Goal: Task Accomplishment & Management: Manage account settings

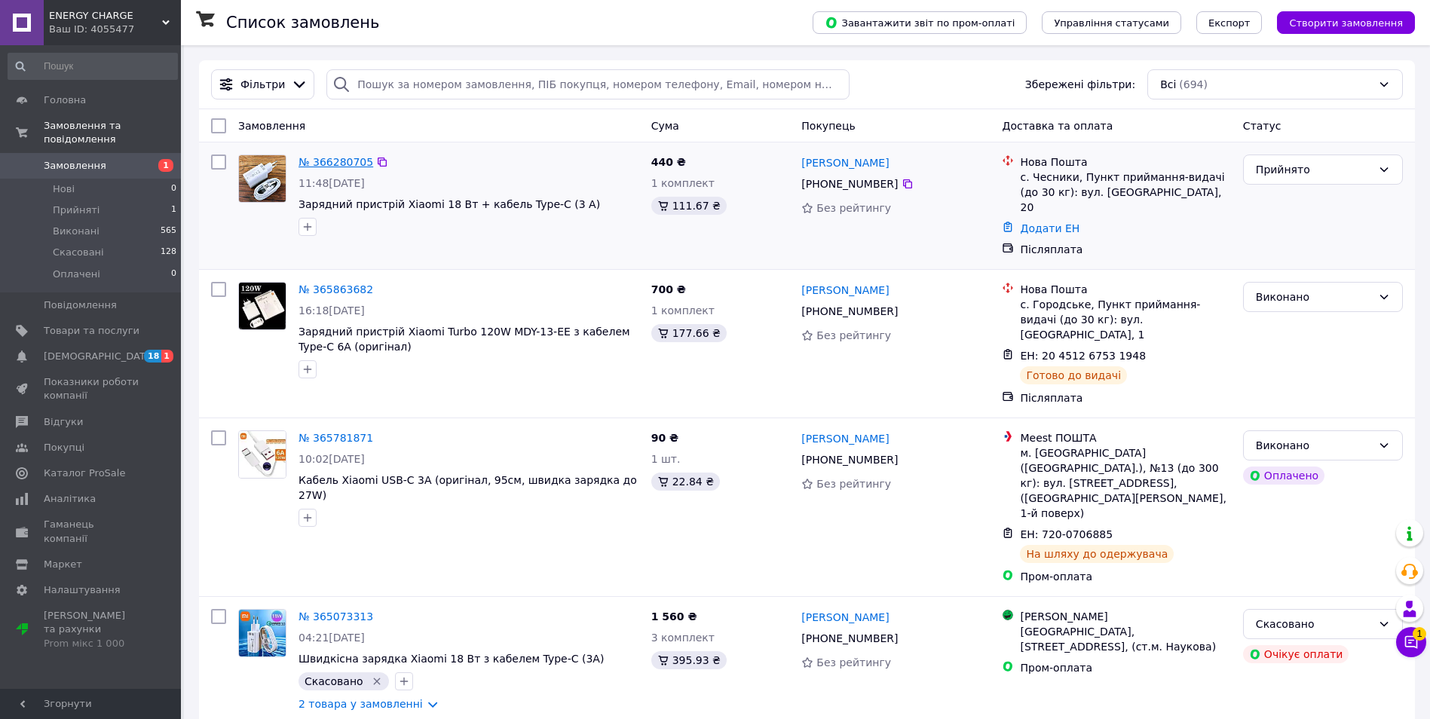
click at [326, 158] on link "№ 366280705" at bounding box center [336, 162] width 75 height 12
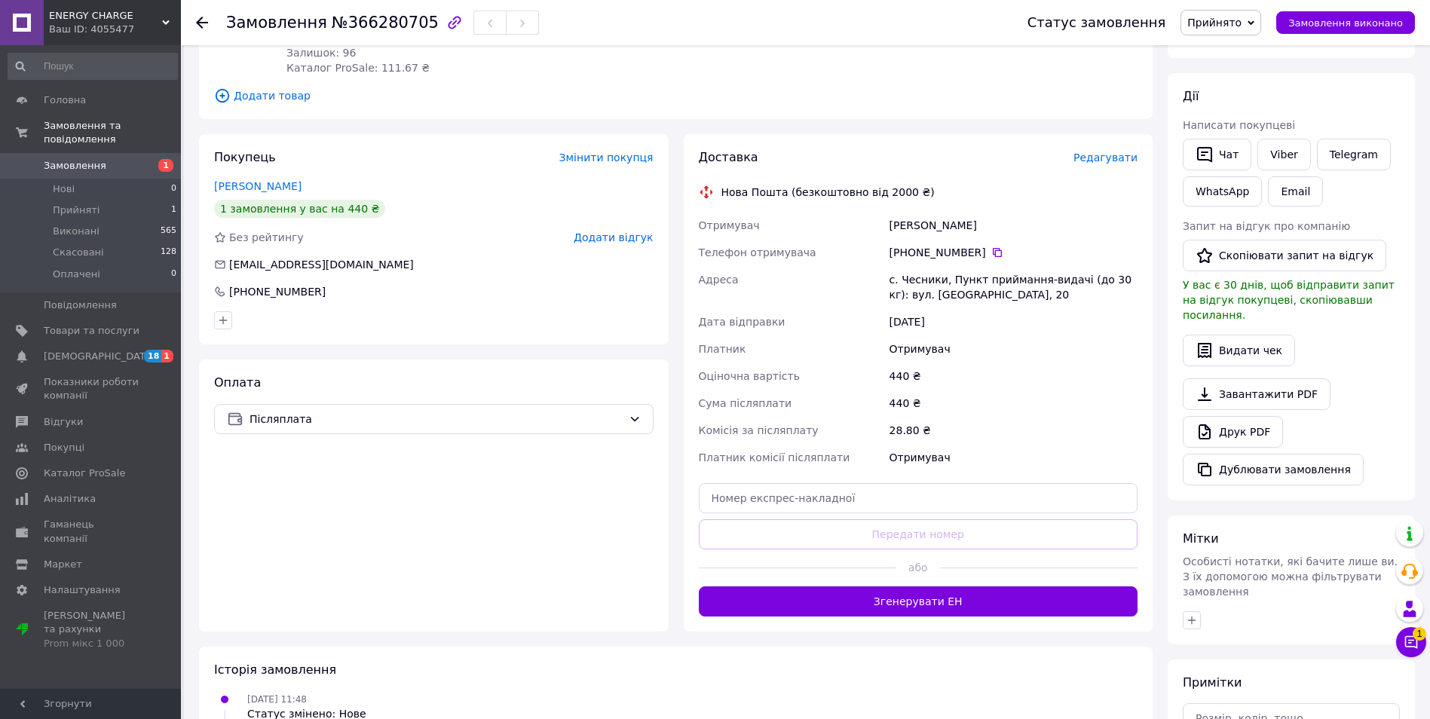
scroll to position [348, 0]
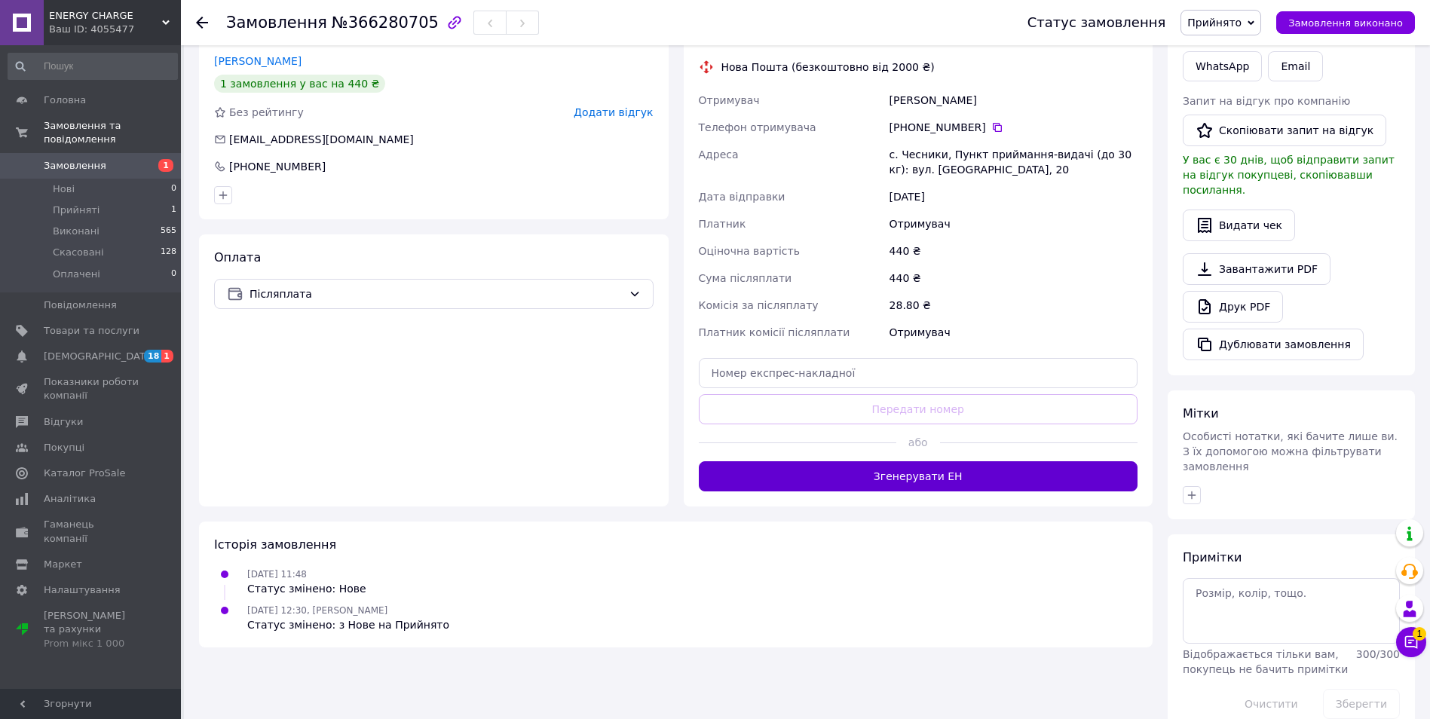
click at [912, 470] on button "Згенерувати ЕН" at bounding box center [919, 476] width 440 height 30
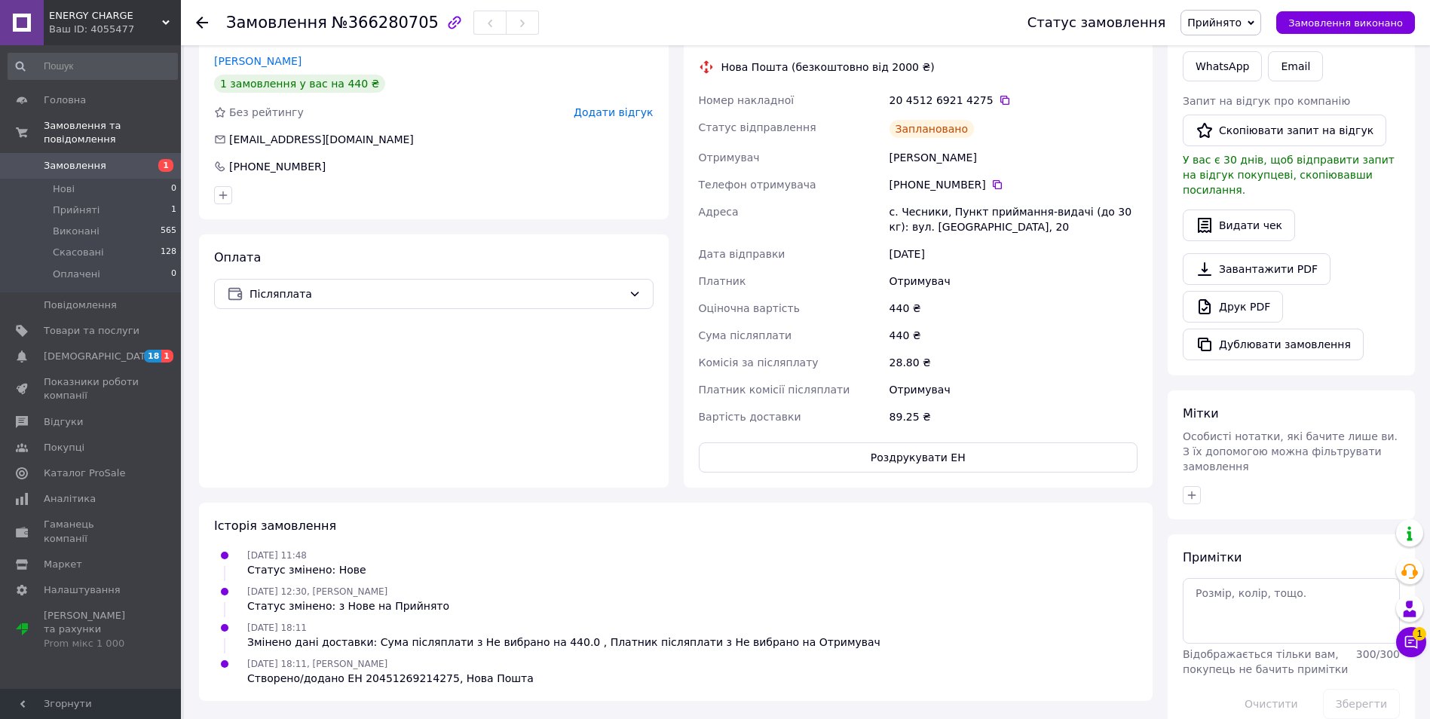
click at [914, 443] on button "Роздрукувати ЕН" at bounding box center [919, 458] width 440 height 30
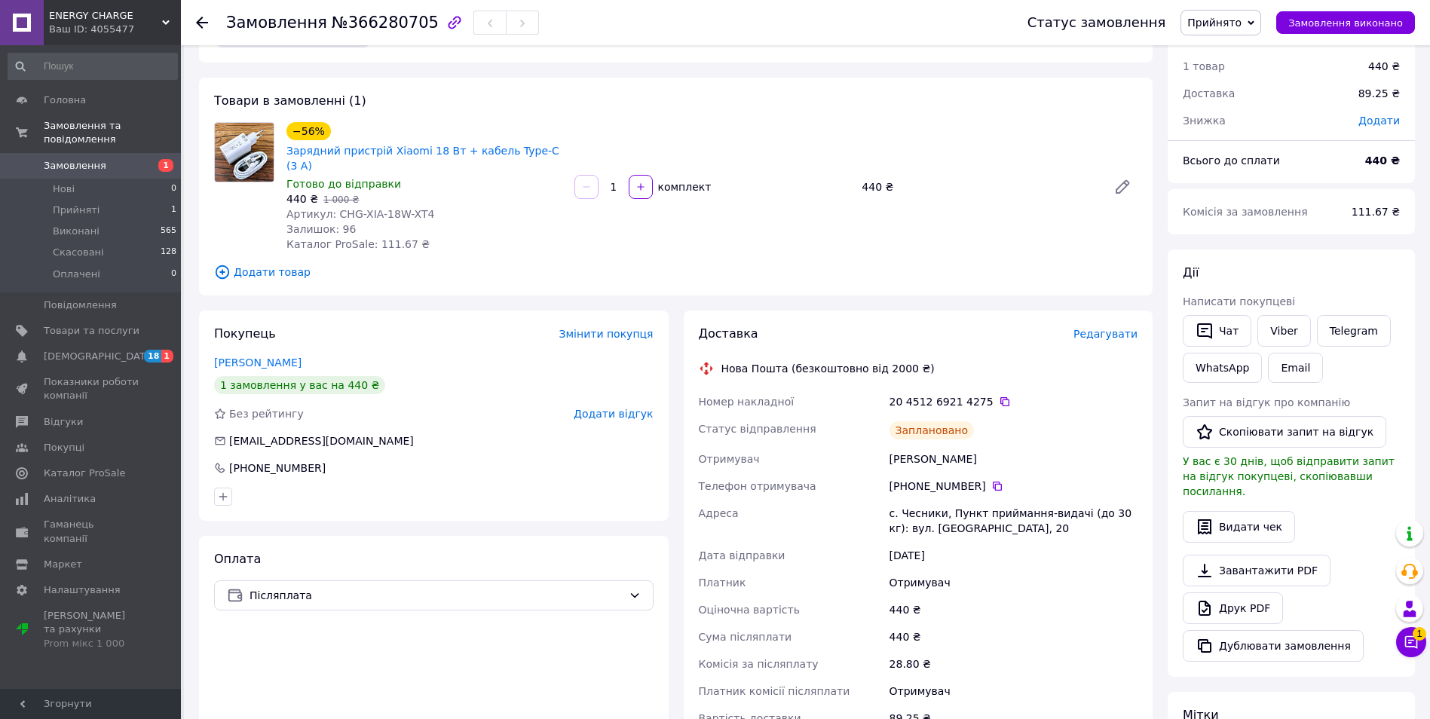
click at [137, 22] on span "ENERGY CHARGE" at bounding box center [105, 16] width 113 height 14
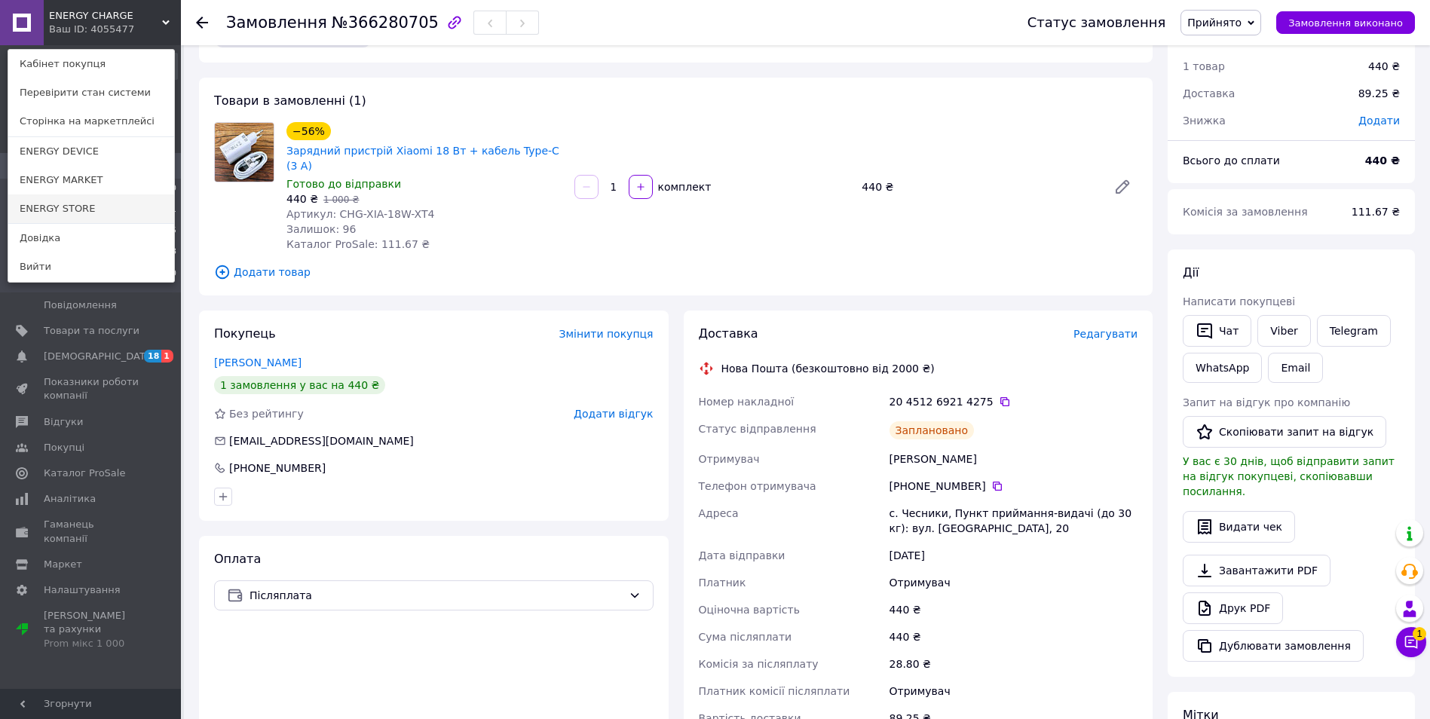
click at [147, 198] on link "ENERGY STORE" at bounding box center [91, 209] width 166 height 29
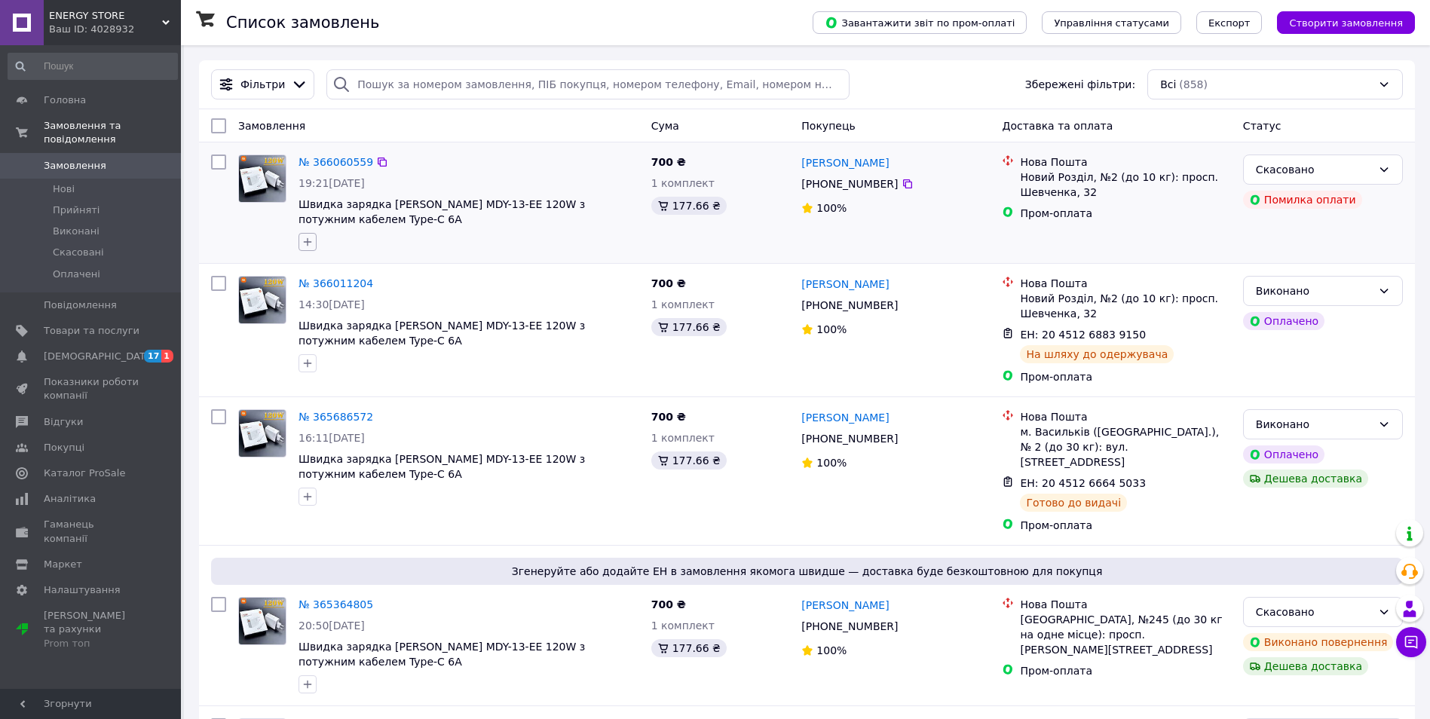
click at [306, 245] on icon "button" at bounding box center [308, 242] width 12 height 12
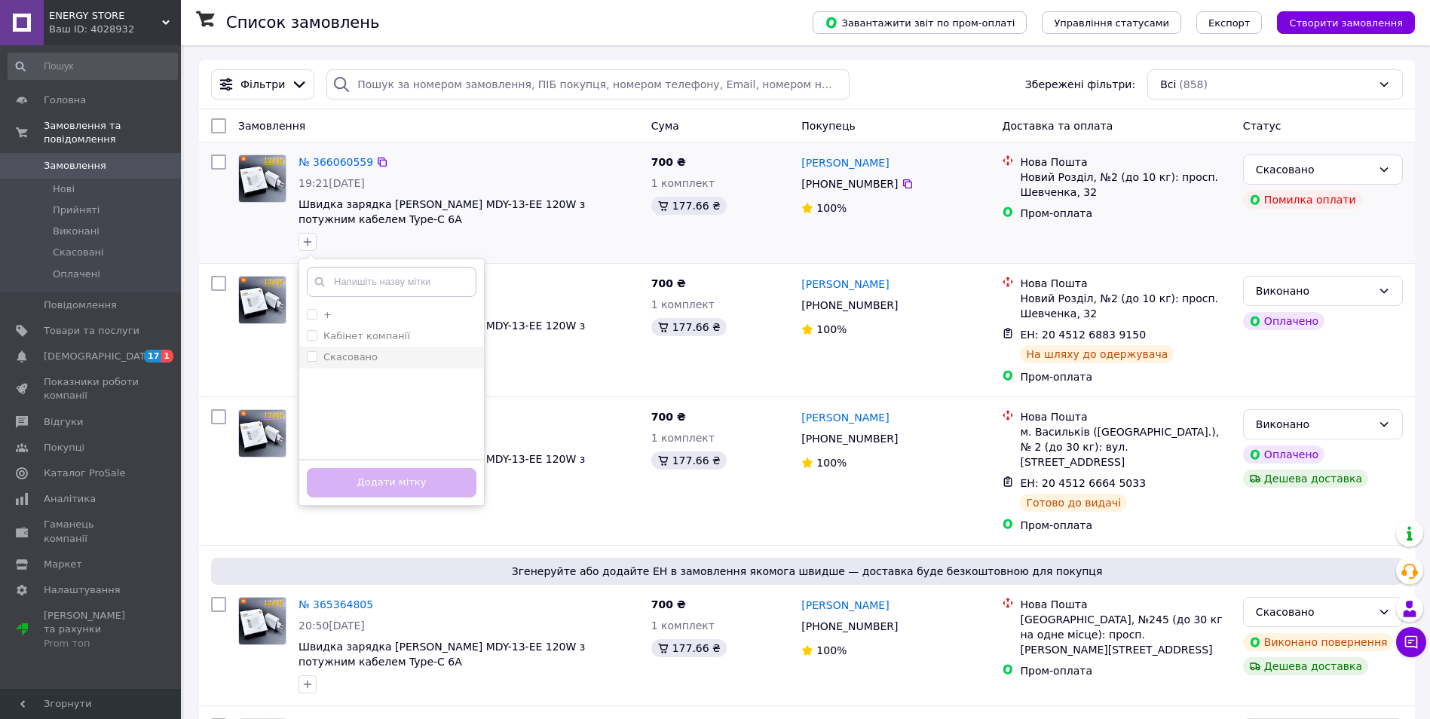
click at [311, 359] on input "Скасовано" at bounding box center [312, 356] width 10 height 10
checkbox input "true"
click at [351, 478] on button "Додати мітку" at bounding box center [392, 482] width 170 height 29
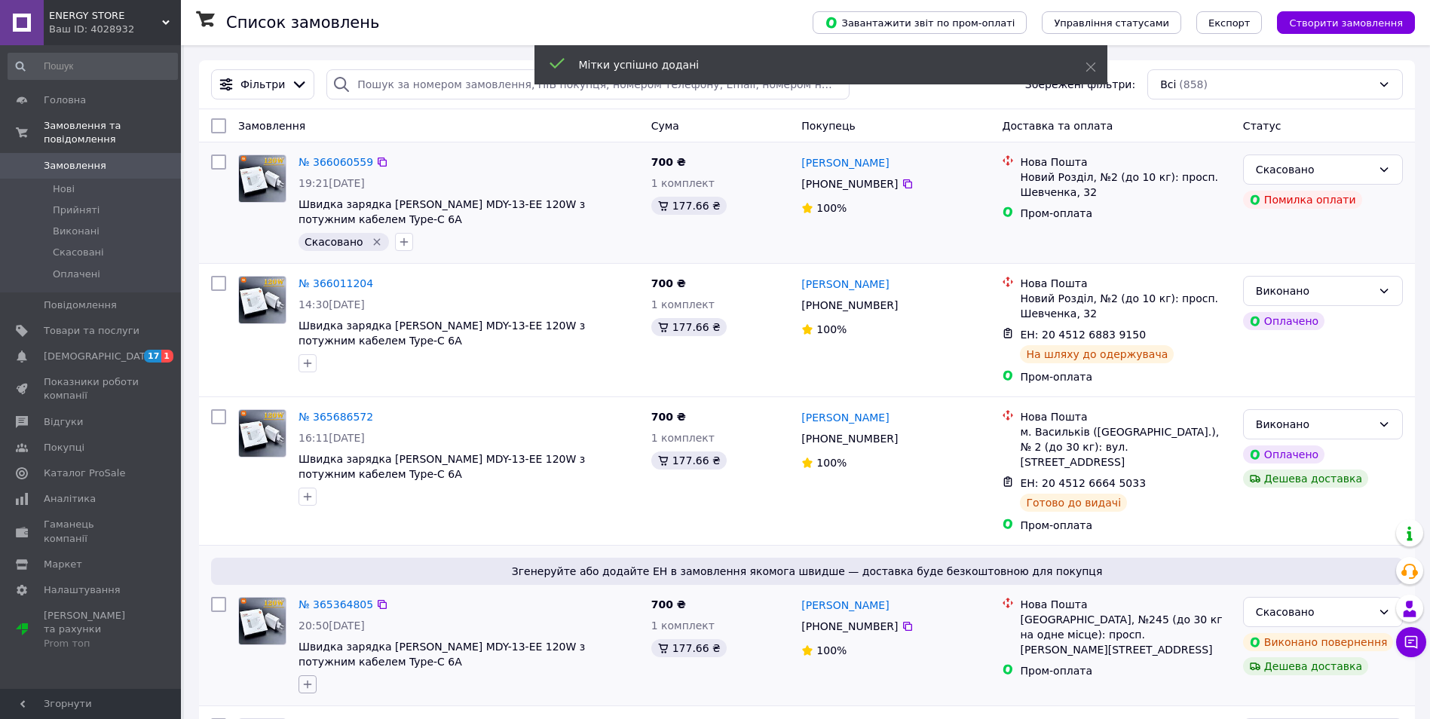
click at [305, 677] on button "button" at bounding box center [308, 685] width 18 height 18
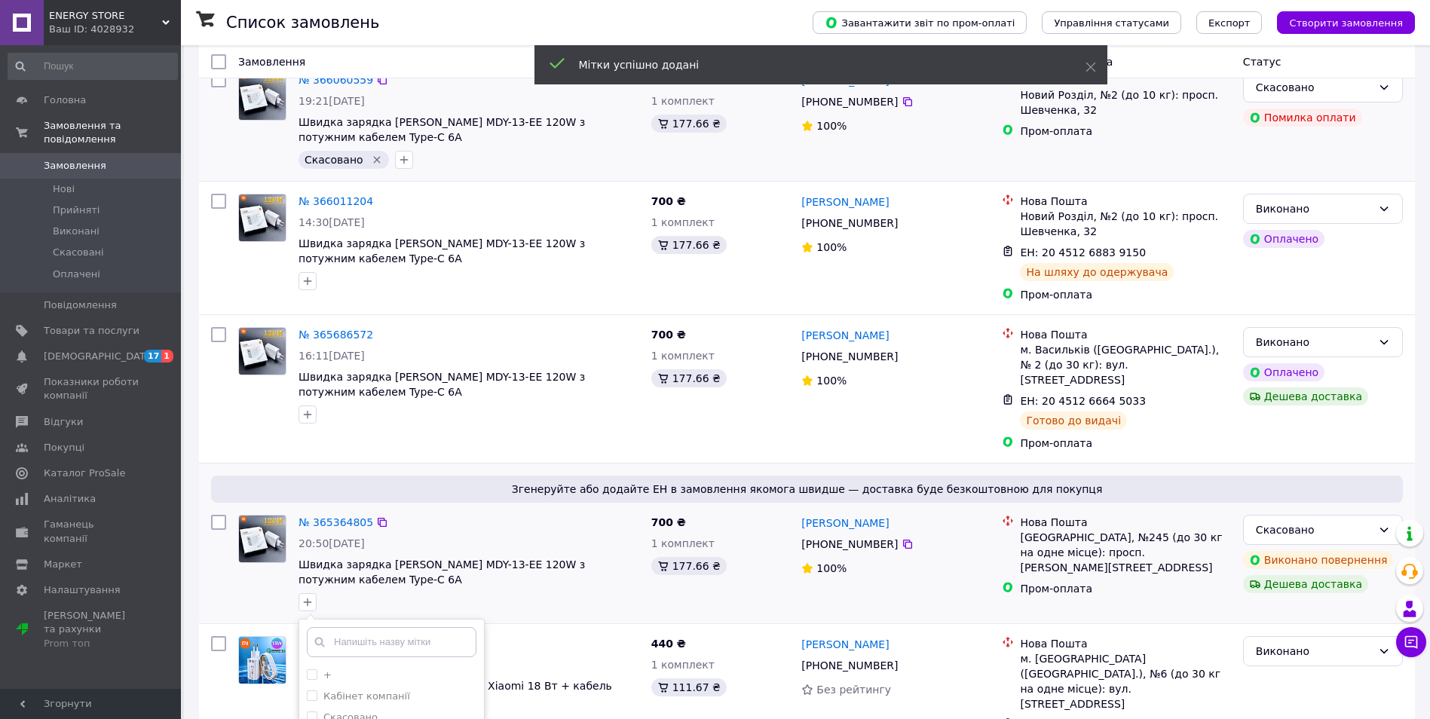
scroll to position [232, 0]
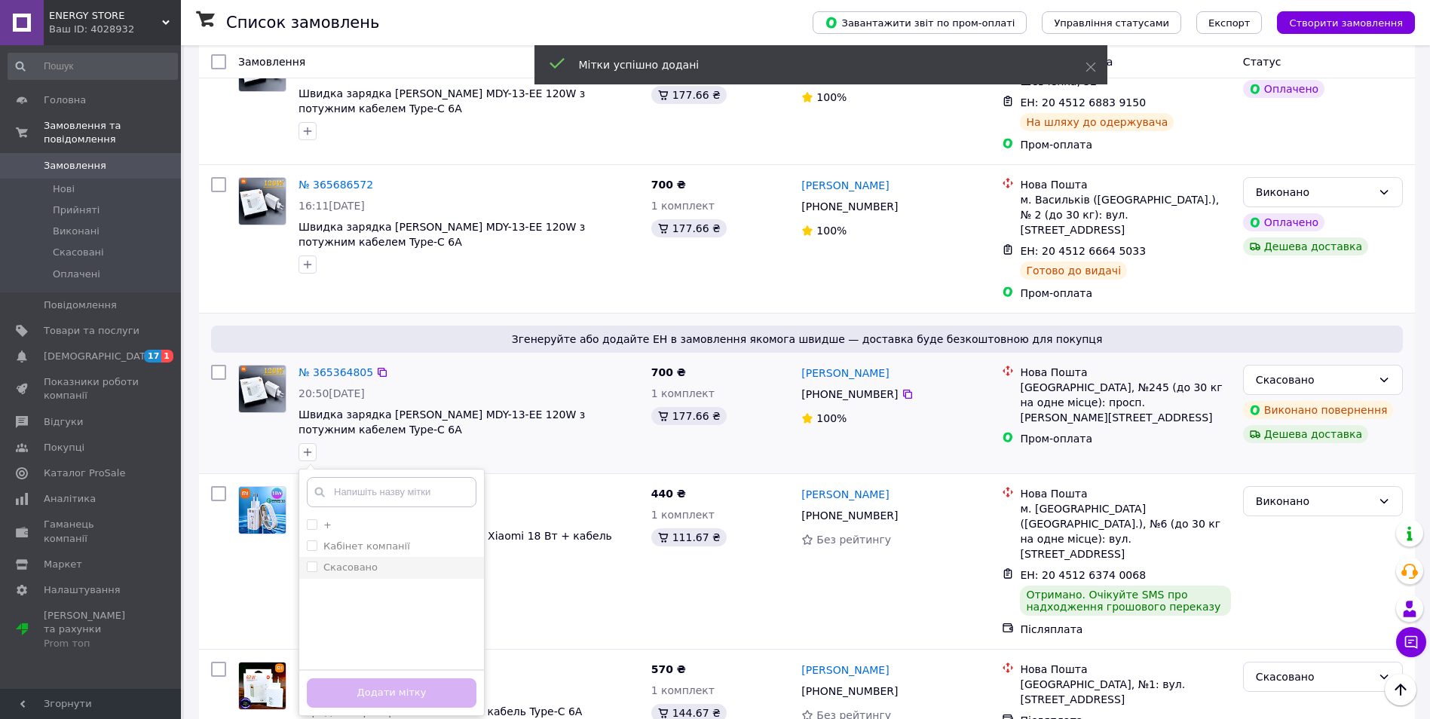
click at [310, 562] on input "Скасовано" at bounding box center [312, 567] width 10 height 10
checkbox input "true"
click at [364, 679] on button "Додати мітку" at bounding box center [392, 693] width 170 height 29
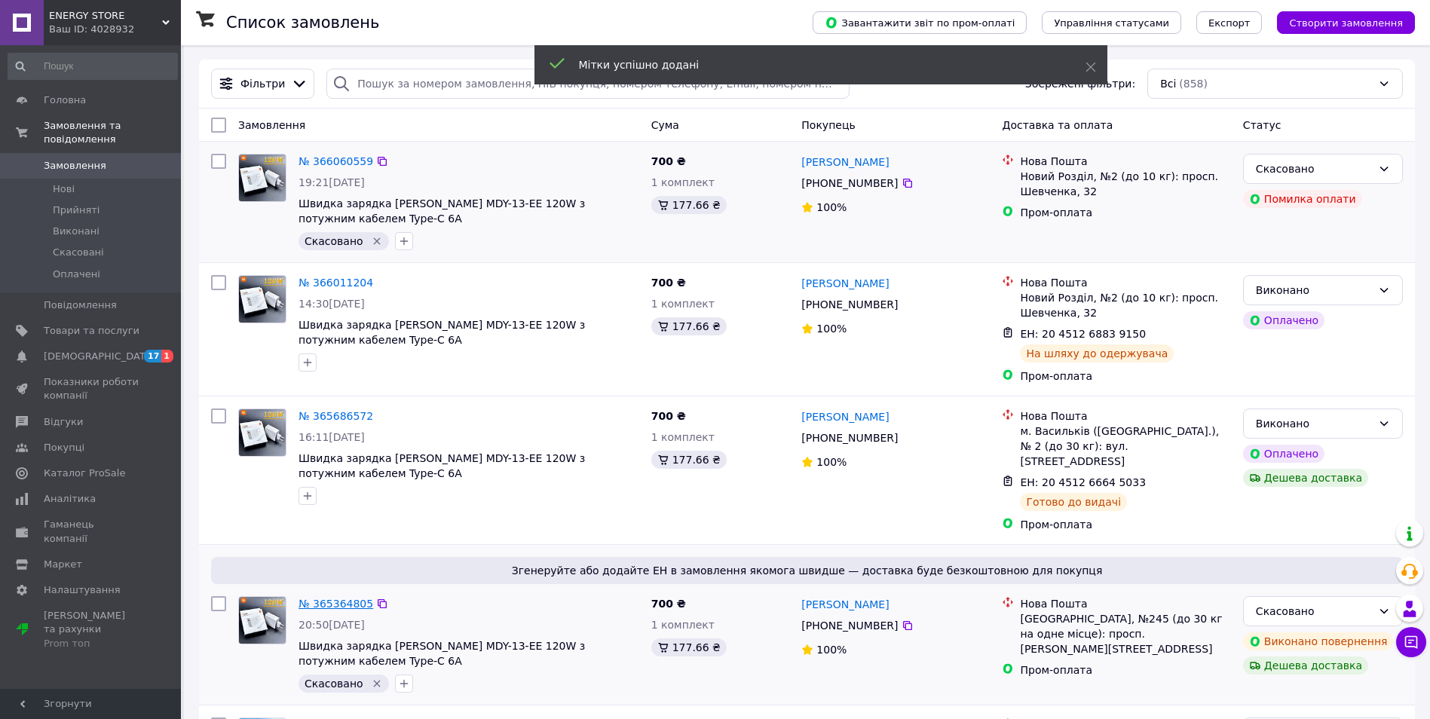
scroll to position [0, 0]
click at [117, 29] on div "Ваш ID: 4028932" at bounding box center [115, 30] width 132 height 14
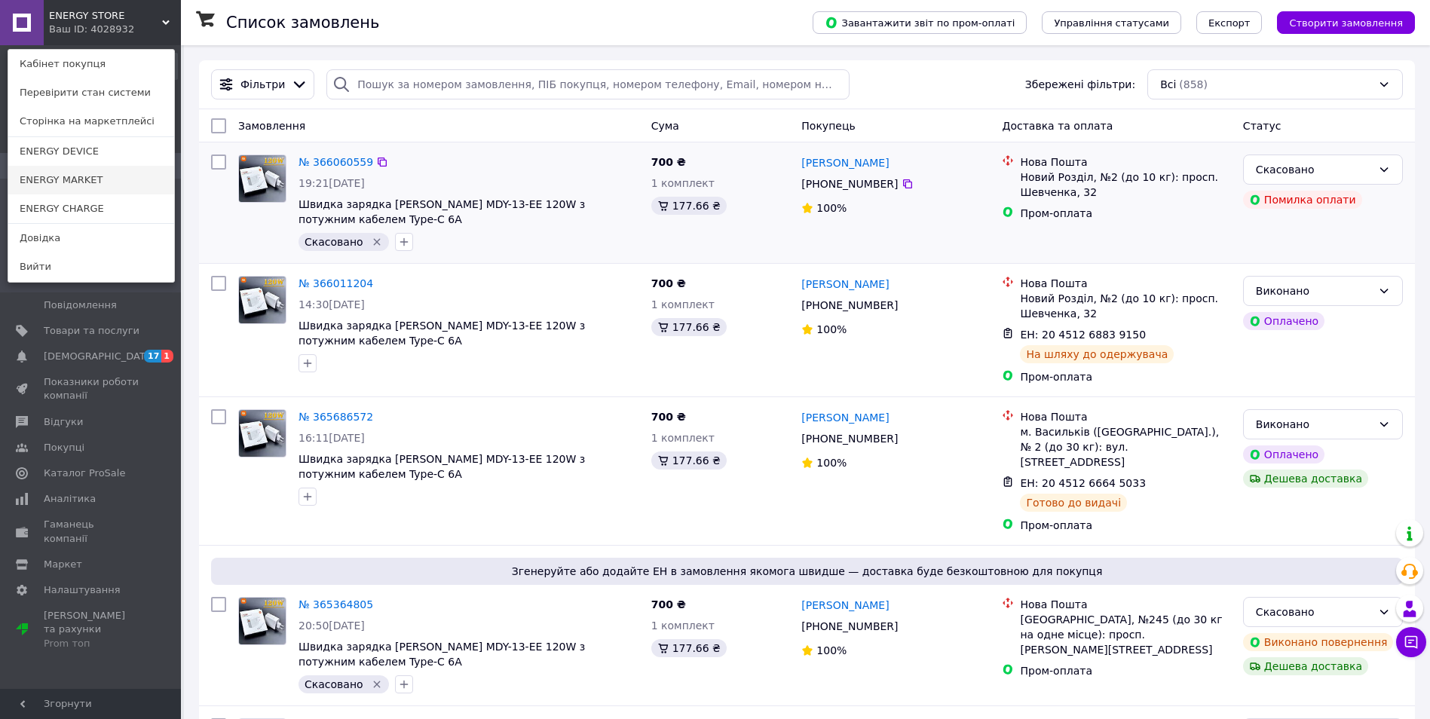
click at [127, 176] on link "ENERGY MARKET" at bounding box center [91, 180] width 166 height 29
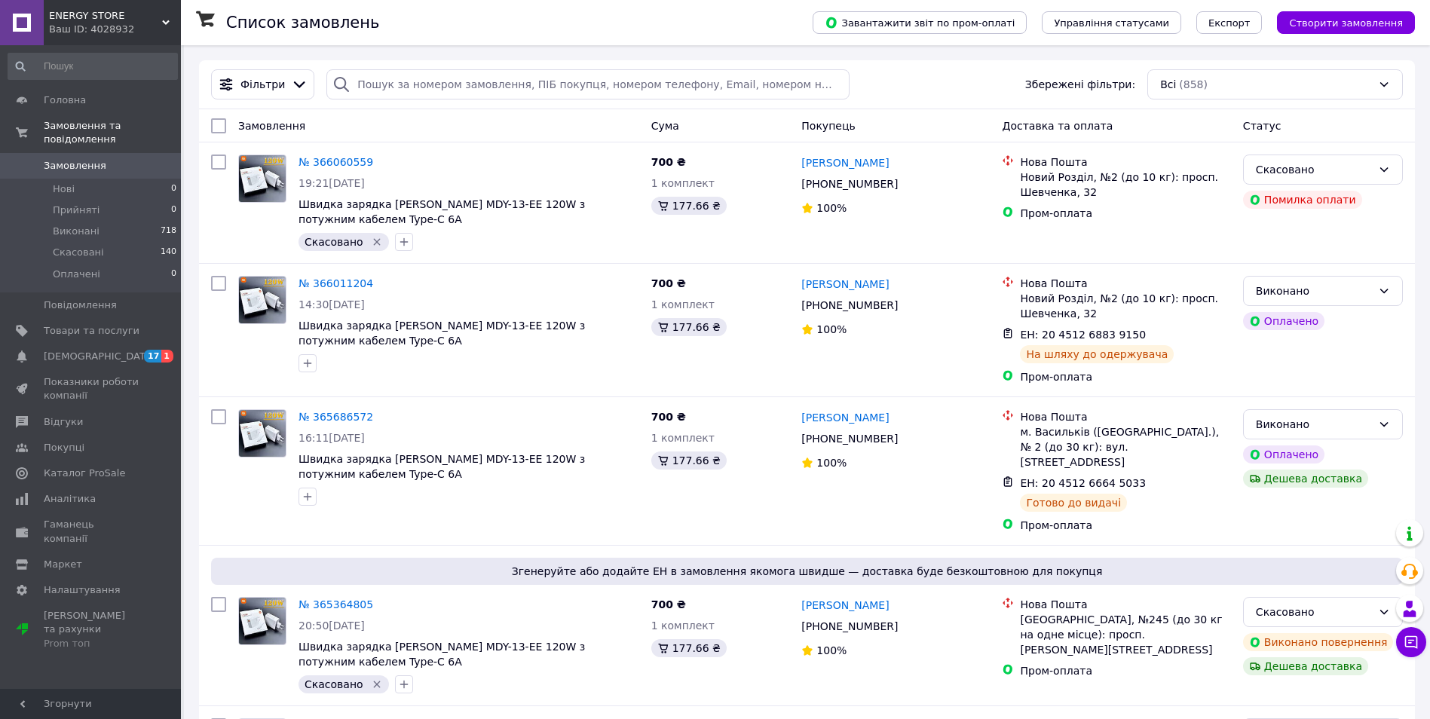
click at [124, 18] on span "ENERGY STORE" at bounding box center [105, 16] width 113 height 14
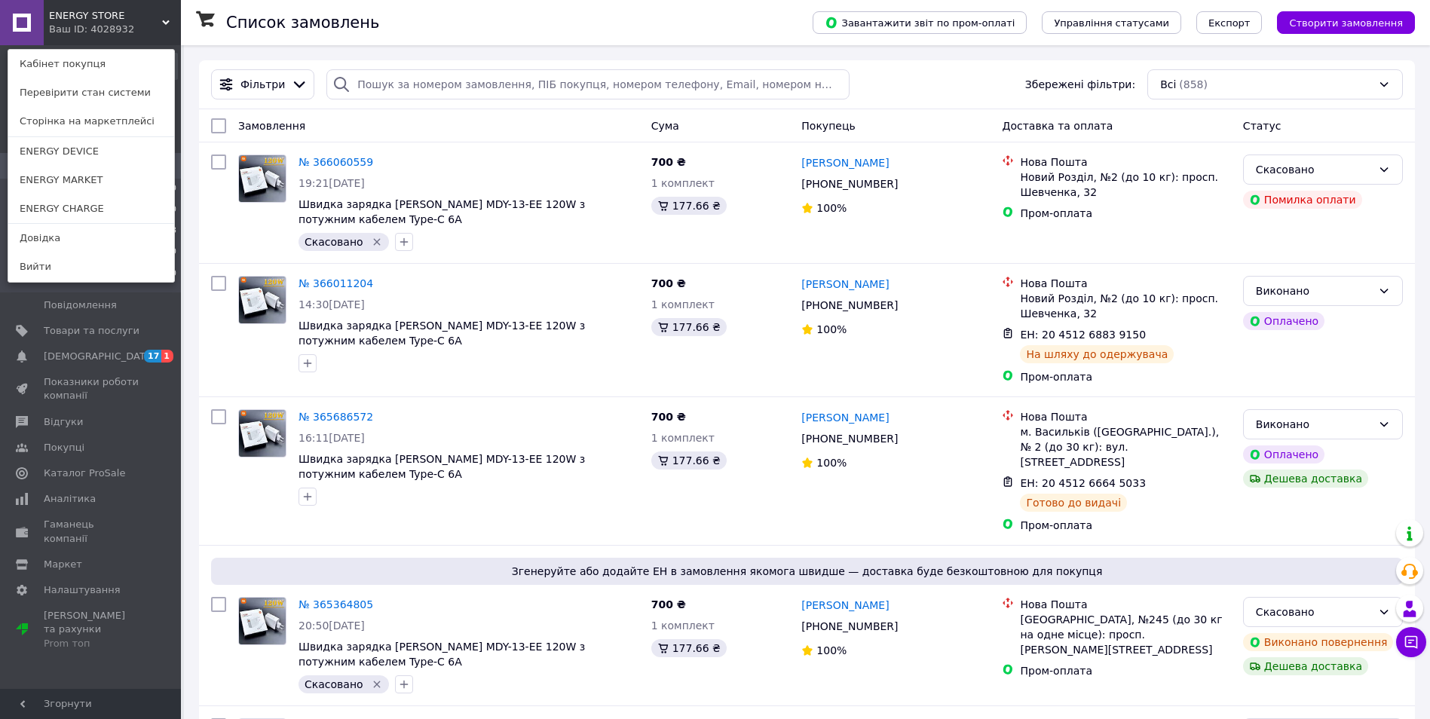
click at [133, 198] on link "ENERGY CHARGE" at bounding box center [91, 209] width 166 height 29
